Goal: Transaction & Acquisition: Purchase product/service

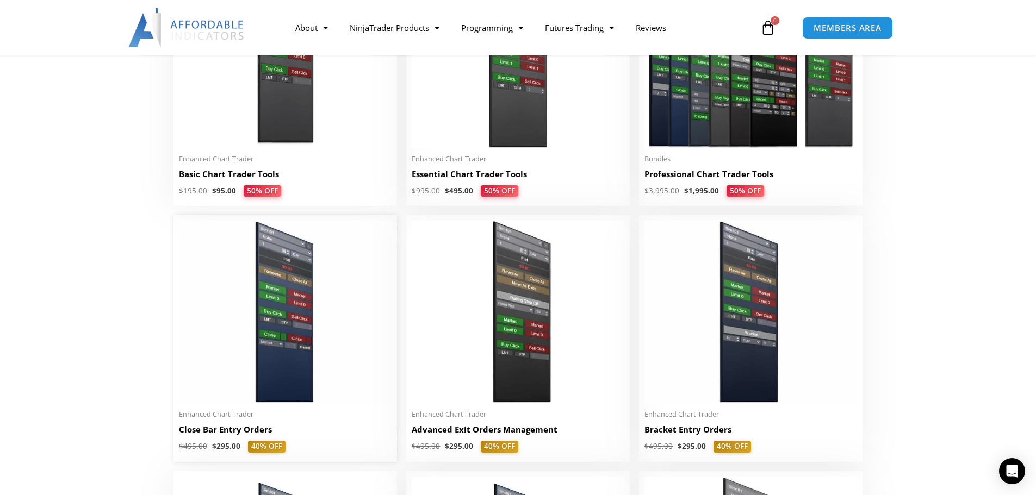
scroll to position [598, 0]
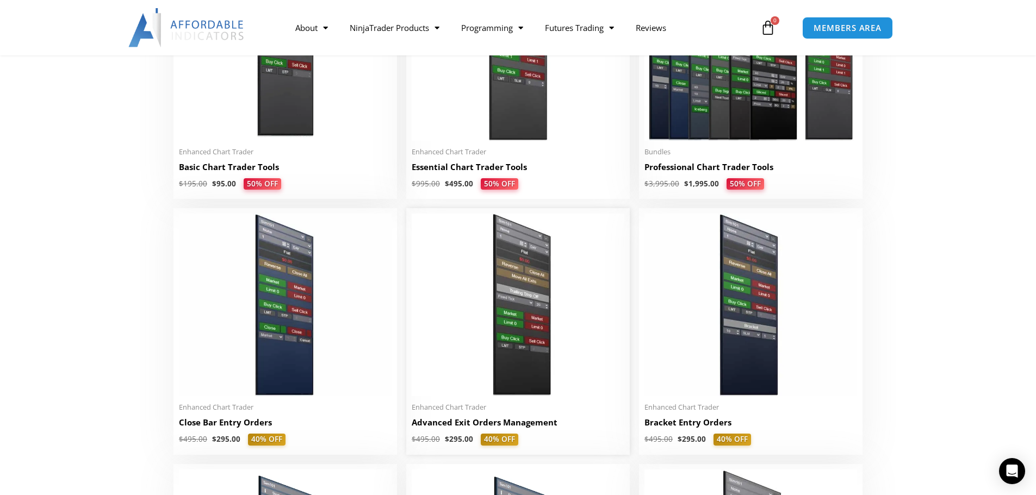
click at [469, 299] on img at bounding box center [518, 305] width 213 height 183
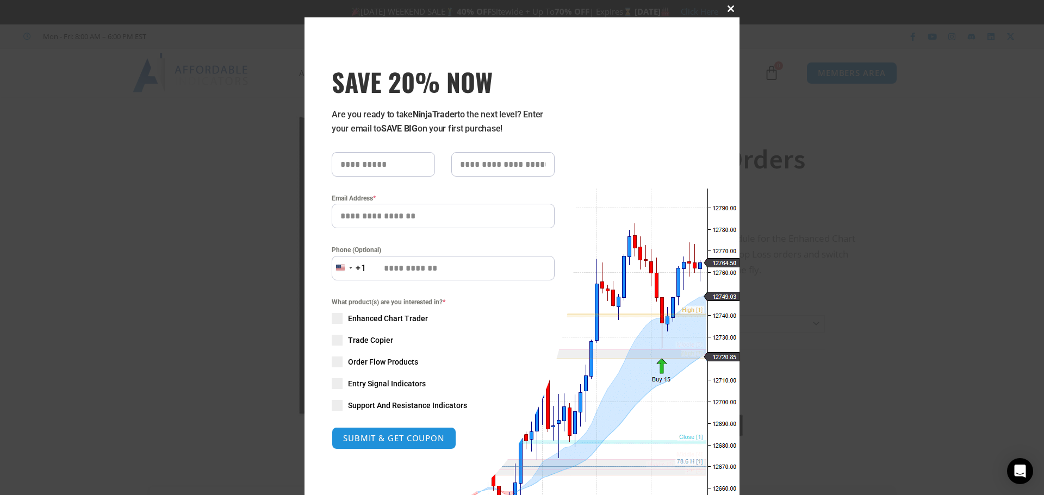
click at [730, 4] on button "Close this module" at bounding box center [730, 8] width 17 height 17
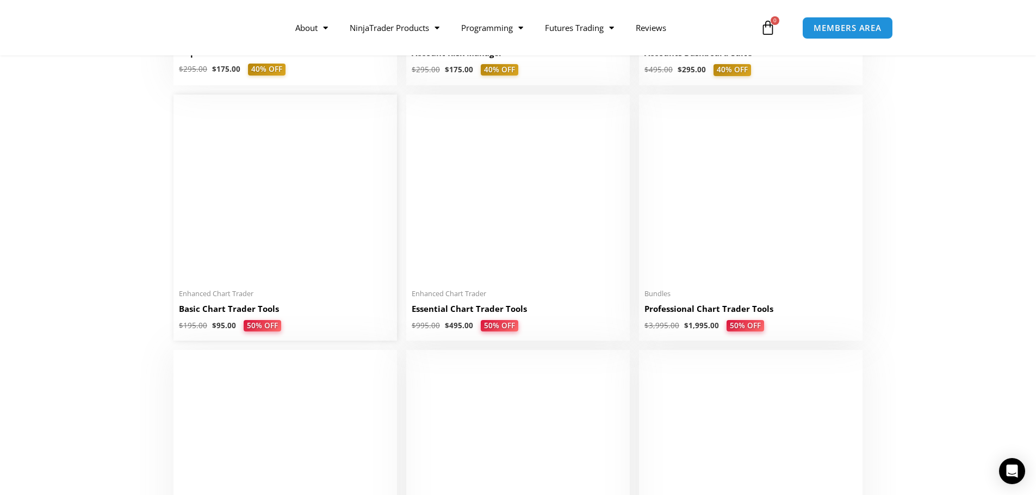
scroll to position [435, 0]
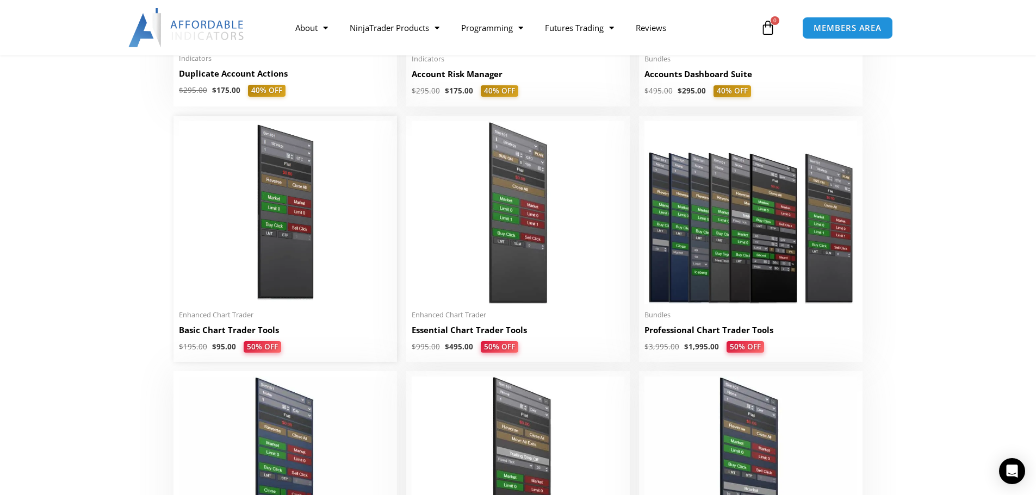
click at [284, 221] on img at bounding box center [285, 212] width 213 height 183
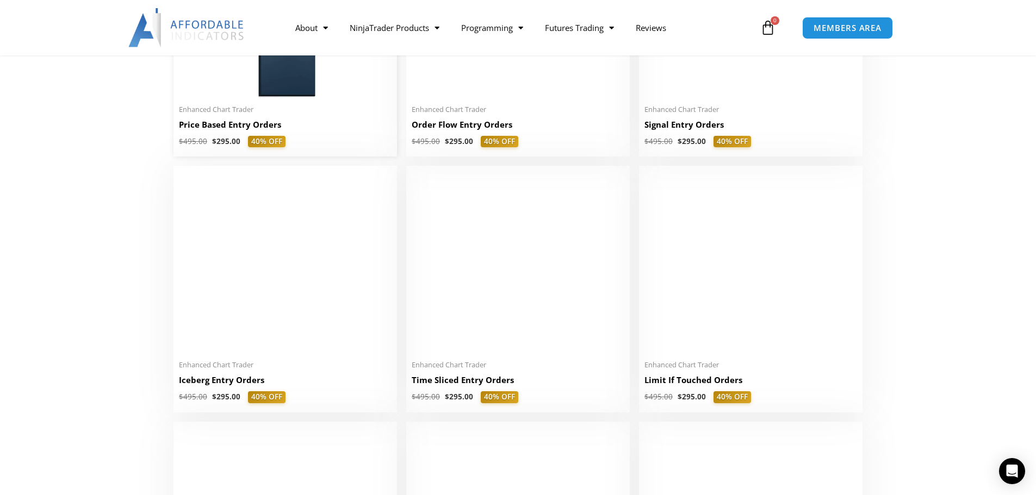
scroll to position [1196, 0]
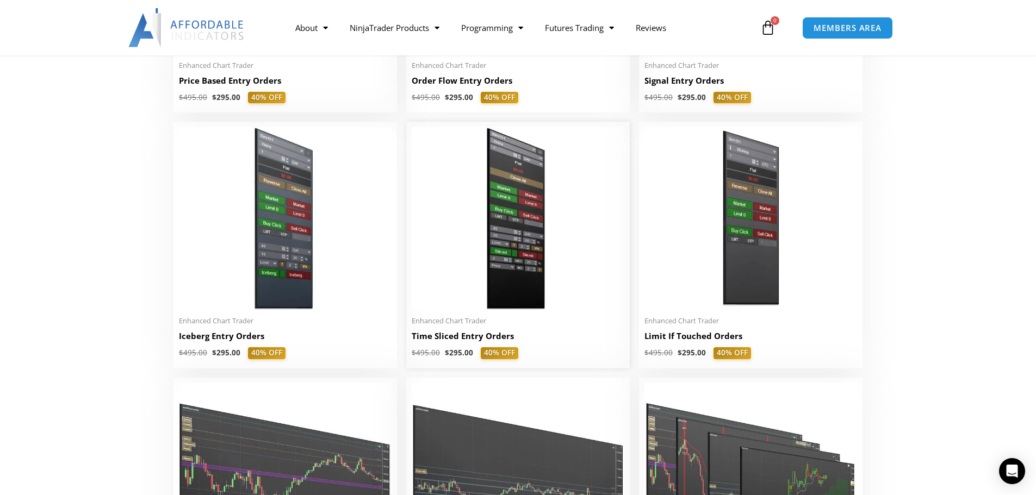
click at [511, 212] on img at bounding box center [518, 218] width 213 height 183
